Goal: Transaction & Acquisition: Download file/media

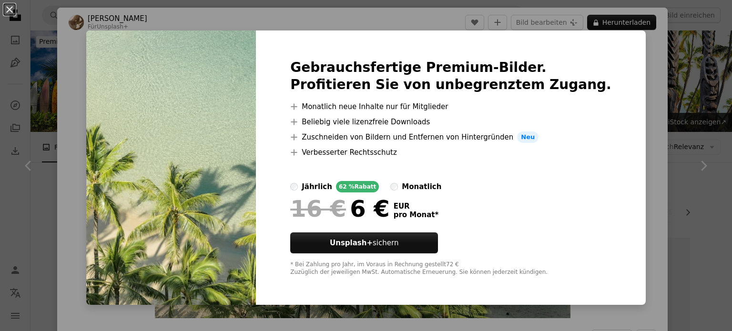
scroll to position [1192, 0]
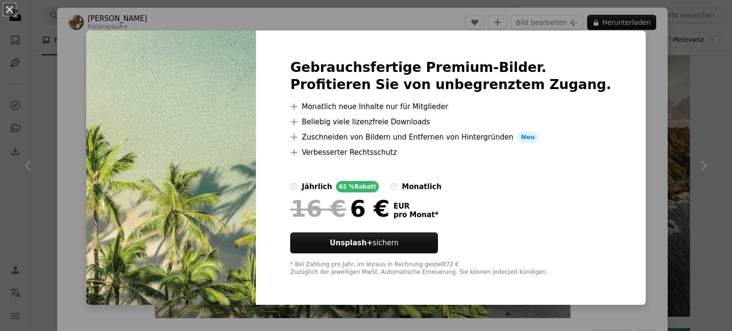
click at [641, 58] on div "An X shape Gebrauchsfertige Premium-Bilder. Profitieren Sie von unbegrenztem Zu…" at bounding box center [366, 165] width 732 height 331
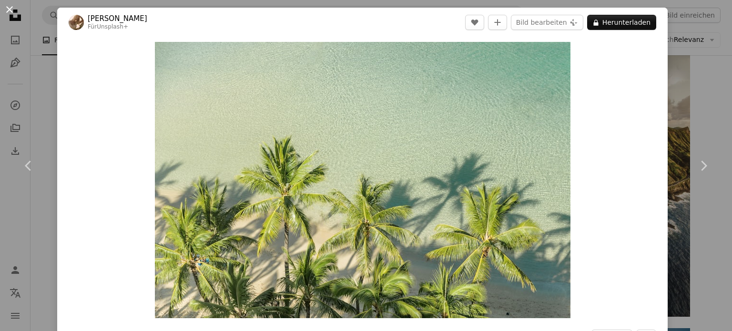
click at [10, 10] on button "An X shape" at bounding box center [9, 9] width 11 height 11
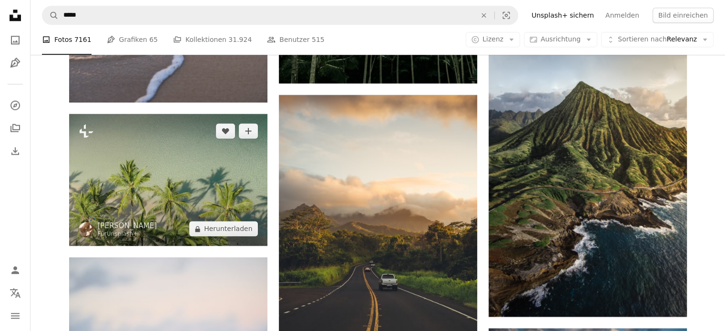
click at [174, 163] on img at bounding box center [168, 180] width 198 height 132
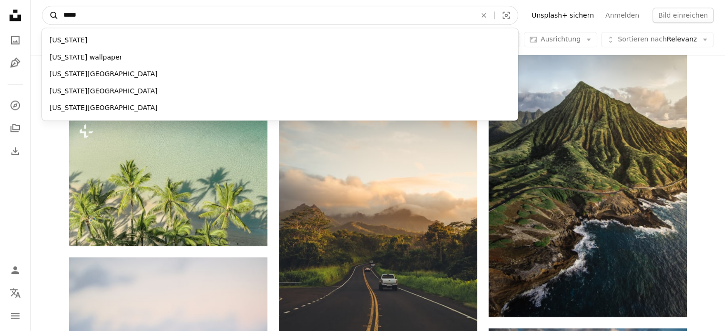
drag, startPoint x: 107, startPoint y: 16, endPoint x: 57, endPoint y: 18, distance: 50.1
click at [57, 18] on form "A magnifying glass ***** [US_STATE] [US_STATE] wallpaper [US_STATE][GEOGRAPHIC_…" at bounding box center [280, 15] width 476 height 19
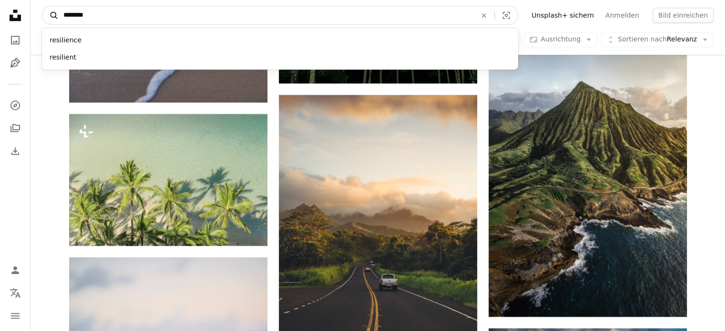
type input "*********"
click button "A magnifying glass" at bounding box center [50, 15] width 16 height 18
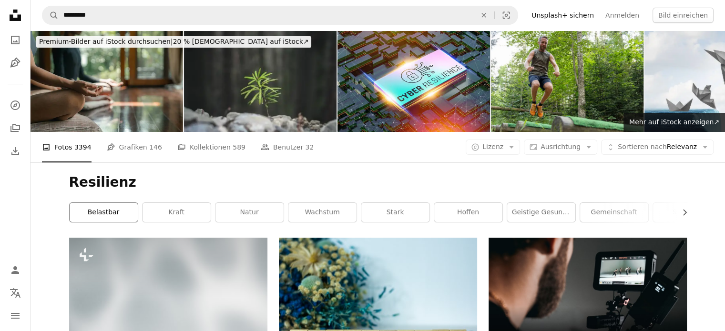
click at [90, 214] on link "belastbar" at bounding box center [104, 212] width 68 height 19
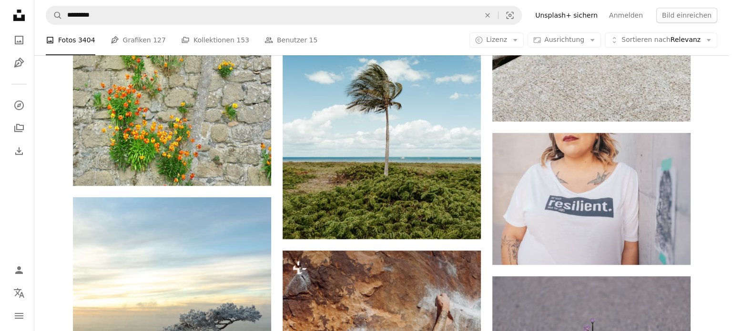
scroll to position [572, 0]
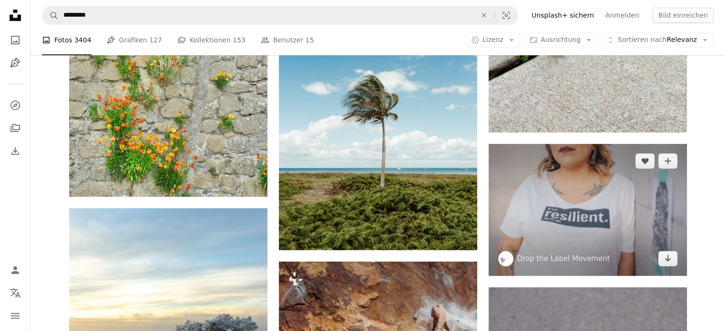
click at [591, 224] on img at bounding box center [588, 210] width 198 height 132
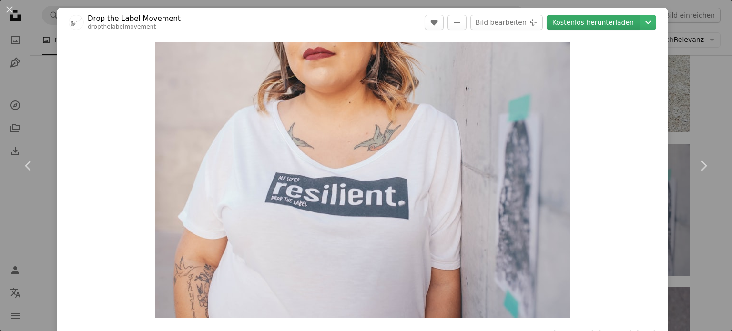
click at [574, 27] on link "Kostenlos herunterladen" at bounding box center [593, 22] width 93 height 15
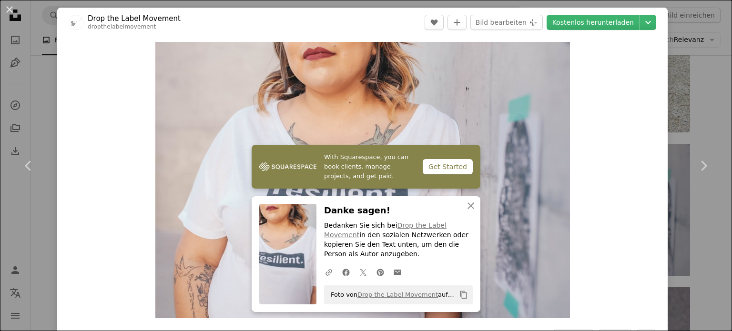
click at [590, 194] on div "Zoom in" at bounding box center [362, 180] width 611 height 286
